Goal: Information Seeking & Learning: Learn about a topic

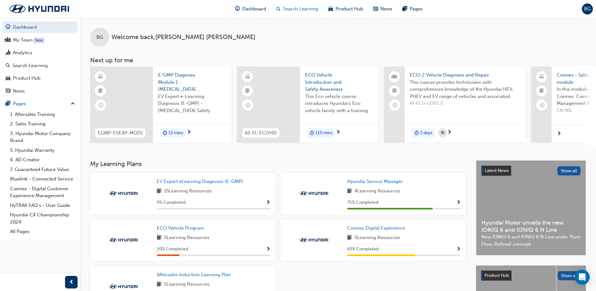
click at [305, 8] on span "Search Learning" at bounding box center [300, 8] width 35 height 7
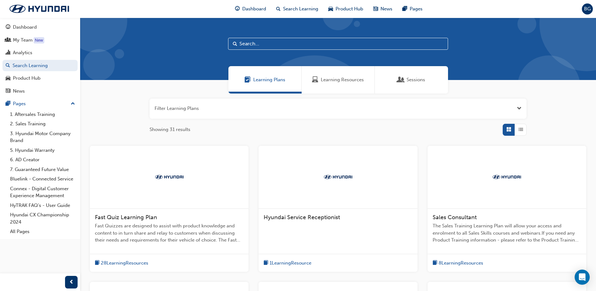
click at [344, 80] on span "Learning Resources" at bounding box center [342, 79] width 43 height 7
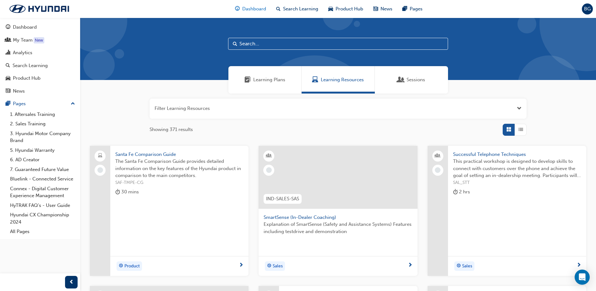
click at [249, 7] on span "Dashboard" at bounding box center [254, 8] width 24 height 7
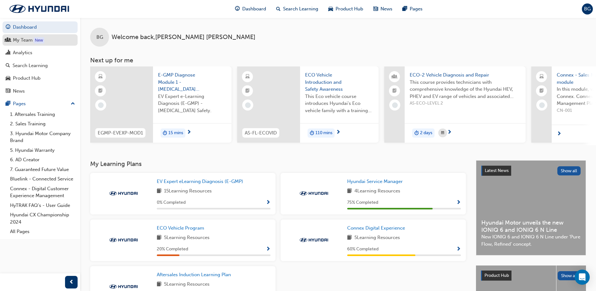
click at [16, 42] on div "My Team" at bounding box center [23, 39] width 20 height 7
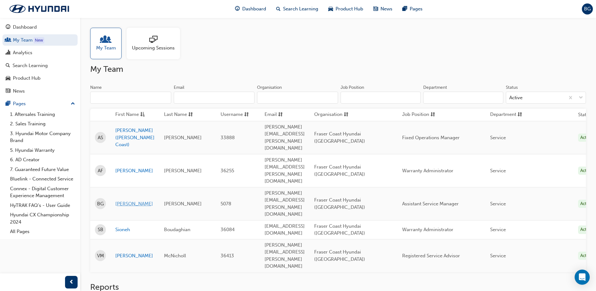
click at [120, 200] on link "[PERSON_NAME]" at bounding box center [134, 203] width 39 height 7
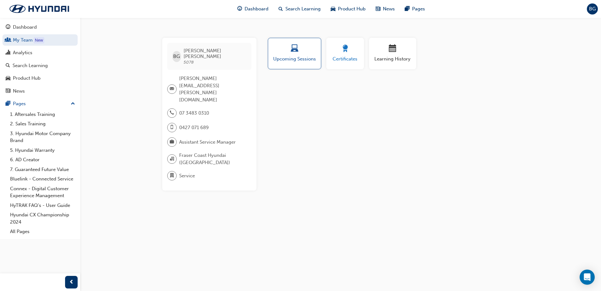
click at [355, 51] on div "button" at bounding box center [345, 50] width 28 height 10
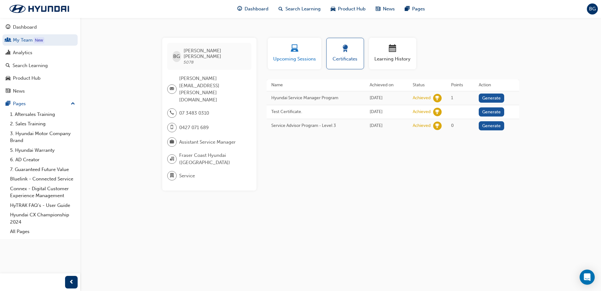
click at [308, 57] on span "Upcoming Sessions" at bounding box center [295, 58] width 44 height 7
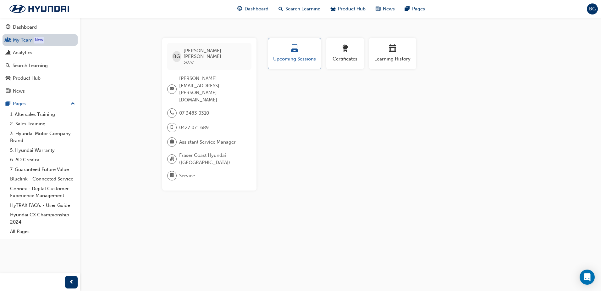
click at [33, 40] on link "My Team New" at bounding box center [40, 40] width 75 height 12
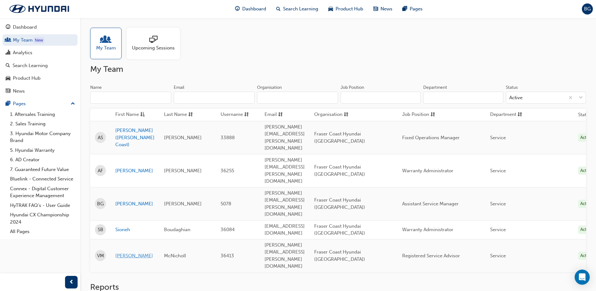
click at [124, 252] on link "[PERSON_NAME]" at bounding box center [134, 255] width 39 height 7
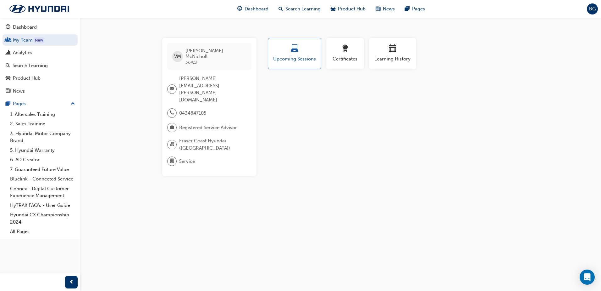
click at [415, 26] on div "VM [PERSON_NAME] 36413 [PERSON_NAME][EMAIL_ADDRESS][PERSON_NAME][DOMAIN_NAME] 0…" at bounding box center [300, 145] width 601 height 291
click at [340, 54] on div "button" at bounding box center [345, 50] width 28 height 10
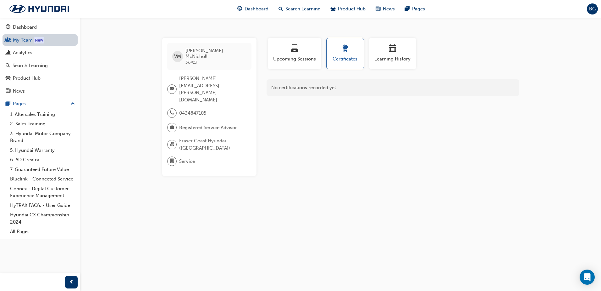
click at [20, 36] on link "My Team New" at bounding box center [40, 40] width 75 height 12
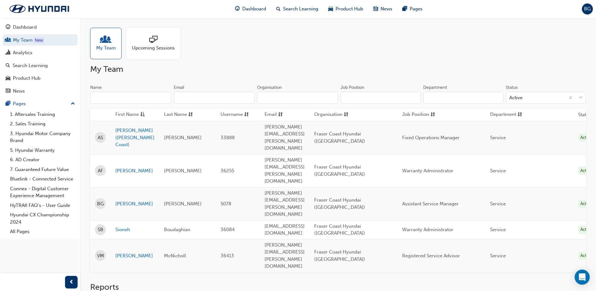
click at [162, 41] on div at bounding box center [153, 40] width 43 height 9
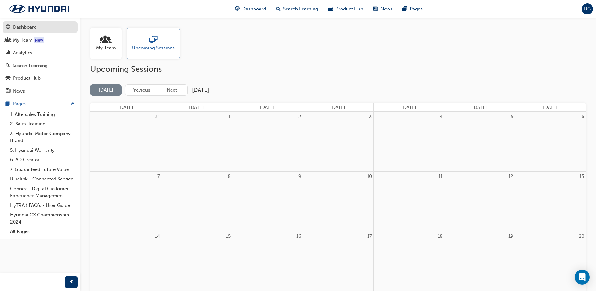
click at [30, 29] on div "Dashboard" at bounding box center [25, 27] width 24 height 7
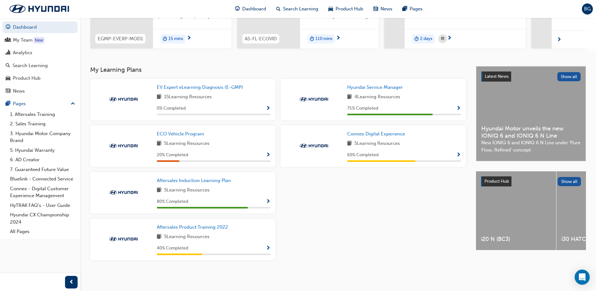
scroll to position [97, 0]
click at [461, 153] on div "Connex Digital Experience 5 Learning Resources 60 % Completed" at bounding box center [374, 146] width 186 height 42
click at [459, 154] on span "Show Progress" at bounding box center [459, 155] width 5 height 6
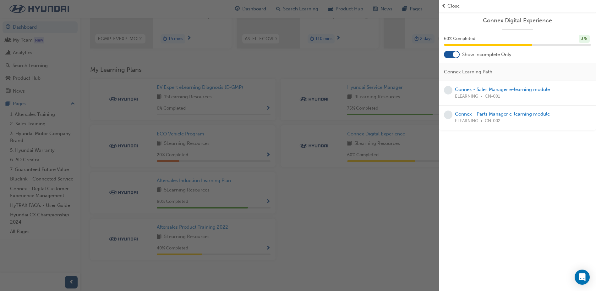
click at [449, 8] on span "Close" at bounding box center [454, 6] width 12 height 7
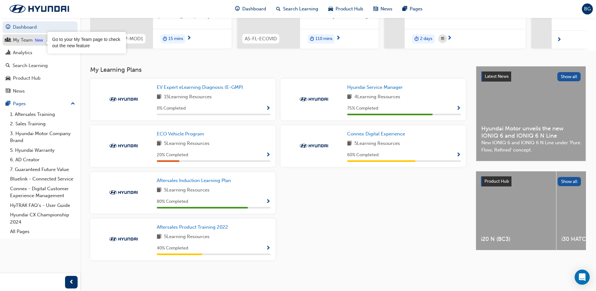
click at [36, 40] on div "New" at bounding box center [39, 40] width 11 height 6
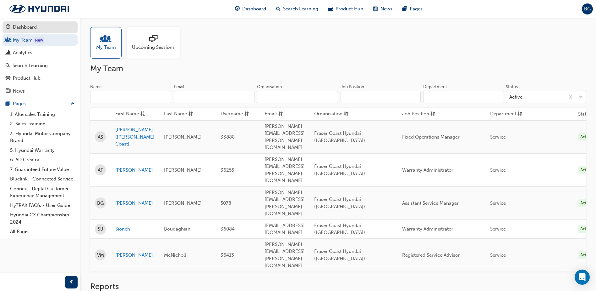
click at [27, 27] on div "Dashboard" at bounding box center [25, 27] width 24 height 7
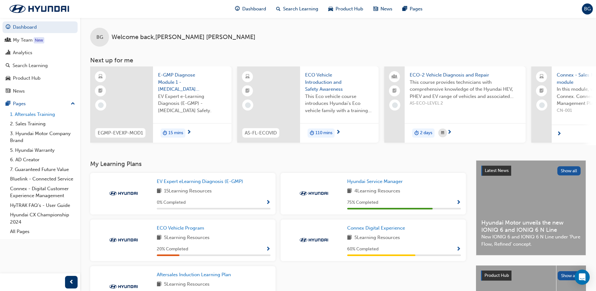
click at [26, 112] on link "1. Aftersales Training" at bounding box center [43, 114] width 70 height 10
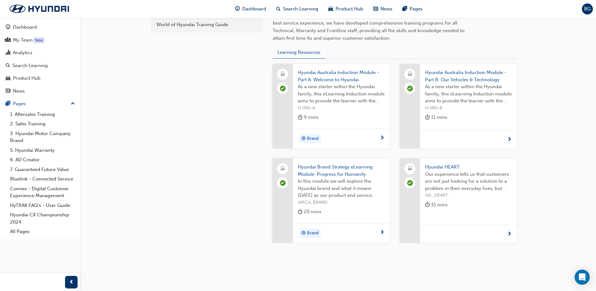
scroll to position [235, 0]
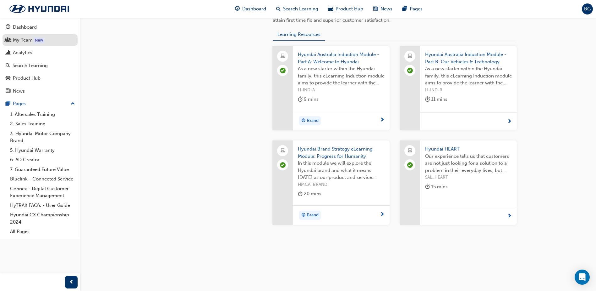
click at [29, 42] on div "My Team" at bounding box center [23, 39] width 20 height 7
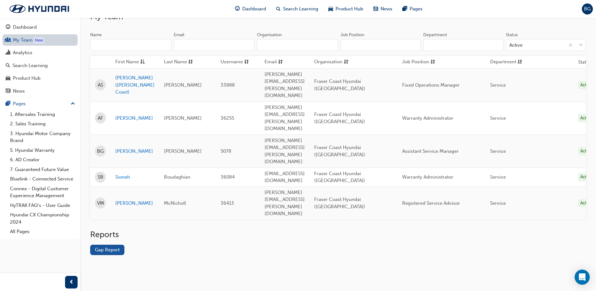
scroll to position [1, 0]
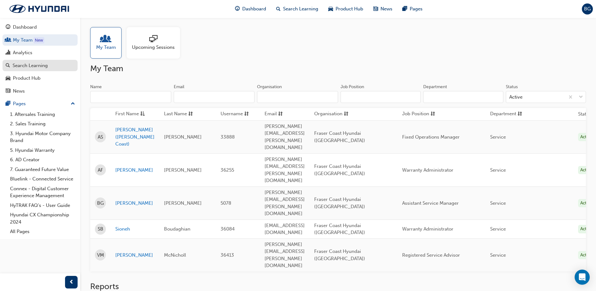
click at [35, 67] on div "Search Learning" at bounding box center [30, 65] width 35 height 7
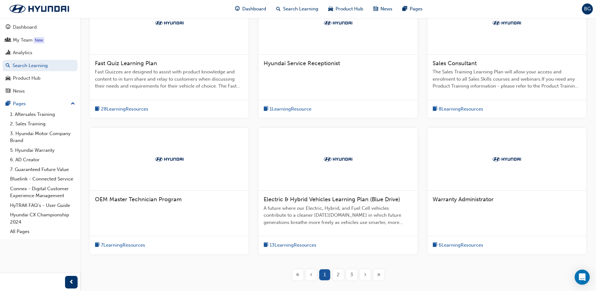
scroll to position [157, 0]
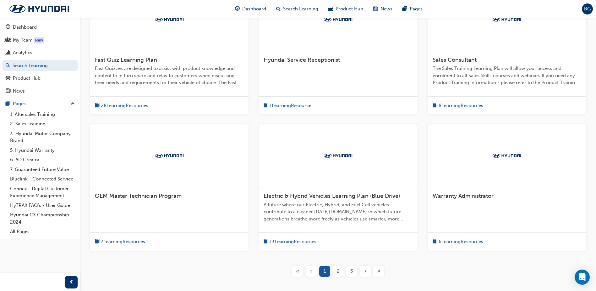
click at [459, 198] on span "Warranty Administrator" at bounding box center [463, 195] width 61 height 7
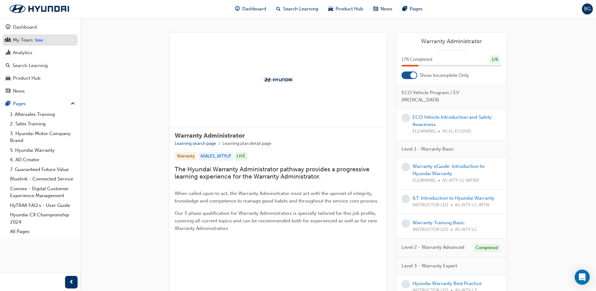
click at [29, 38] on div "My Team" at bounding box center [23, 39] width 20 height 7
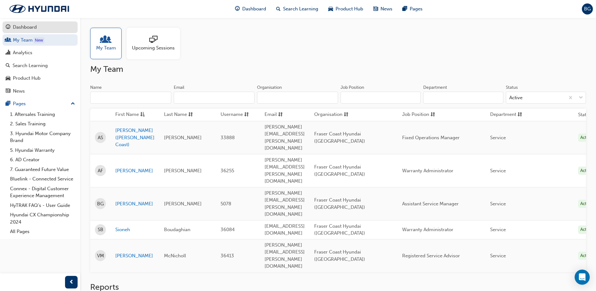
click at [25, 24] on div "Dashboard" at bounding box center [25, 27] width 24 height 7
